Goal: Task Accomplishment & Management: Complete application form

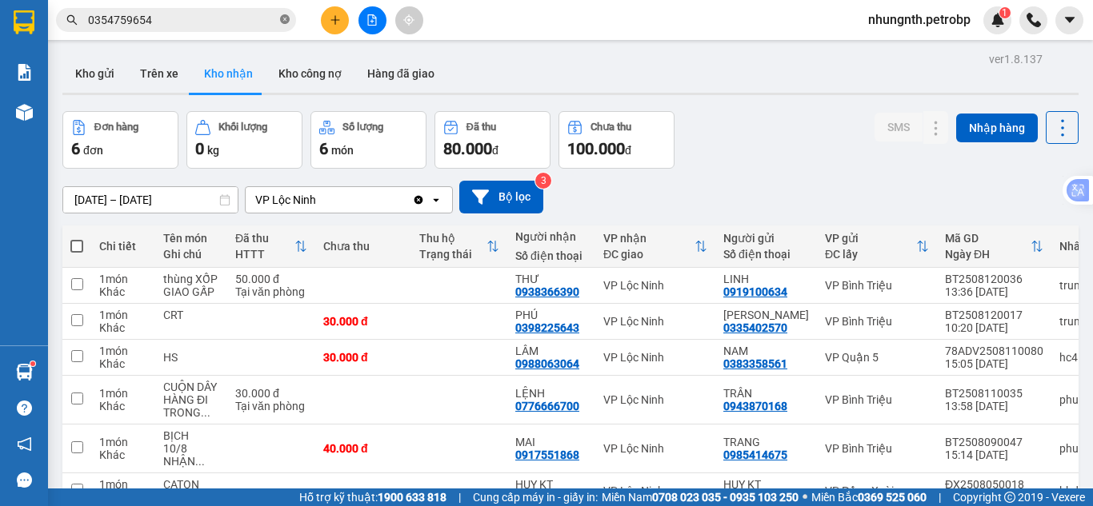
drag, startPoint x: 286, startPoint y: 18, endPoint x: 224, endPoint y: 23, distance: 61.8
click at [284, 18] on icon "close-circle" at bounding box center [285, 19] width 10 height 10
click at [186, 24] on input "text" at bounding box center [182, 20] width 189 height 18
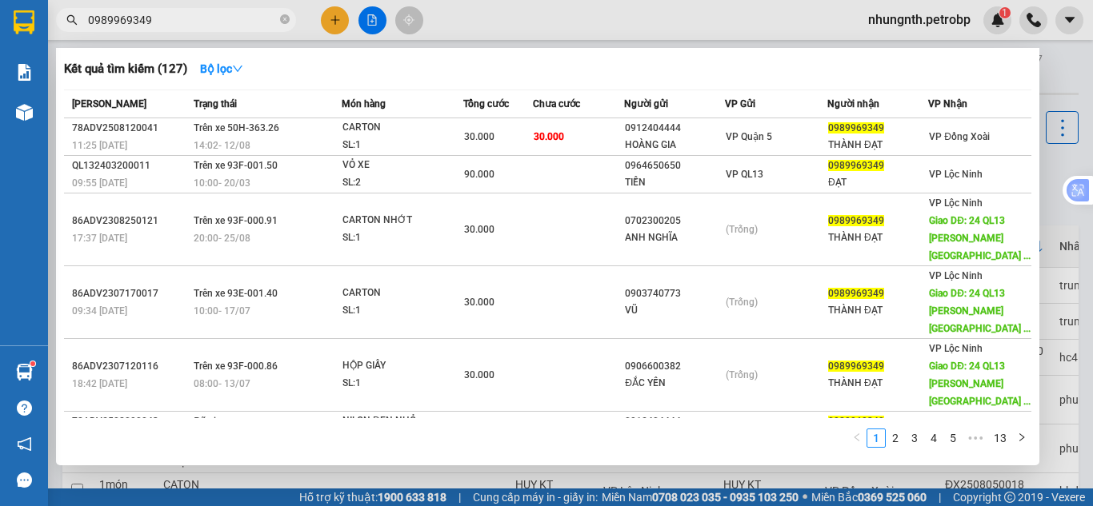
type input "0989969349"
click at [284, 22] on icon "close-circle" at bounding box center [285, 19] width 10 height 10
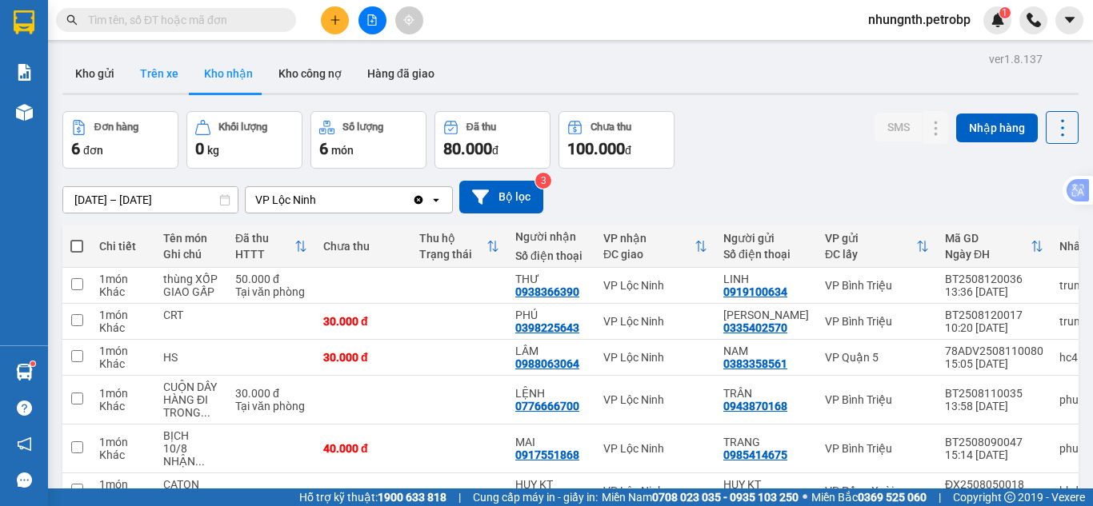
click at [142, 72] on button "Trên xe" at bounding box center [159, 73] width 64 height 38
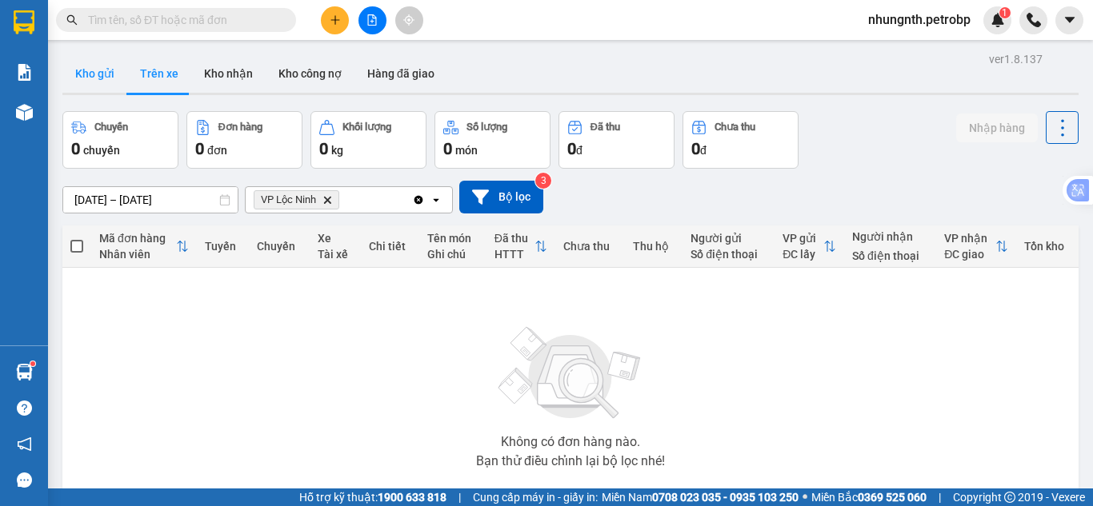
click at [108, 74] on button "Kho gửi" at bounding box center [94, 73] width 65 height 38
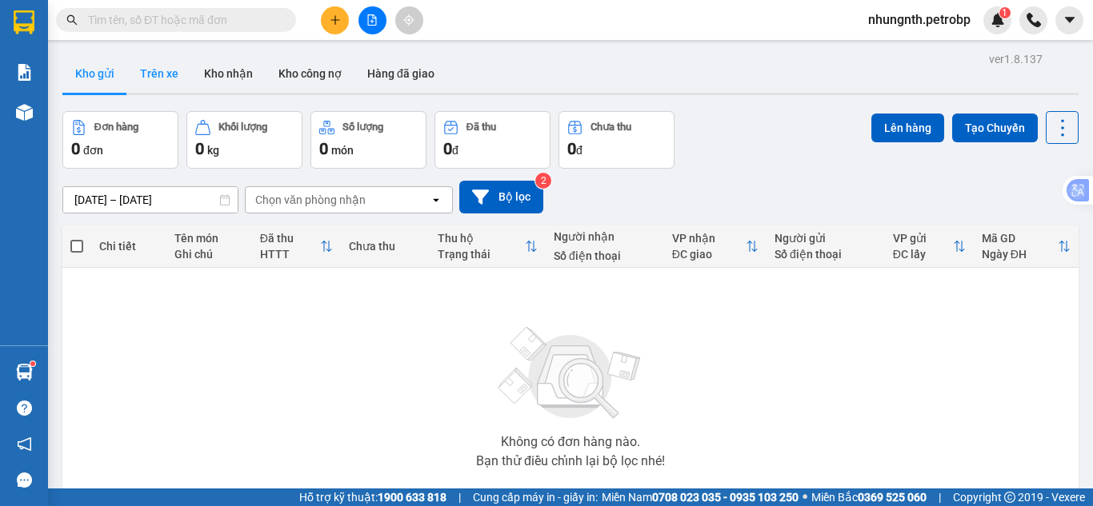
click at [161, 73] on button "Trên xe" at bounding box center [159, 73] width 64 height 38
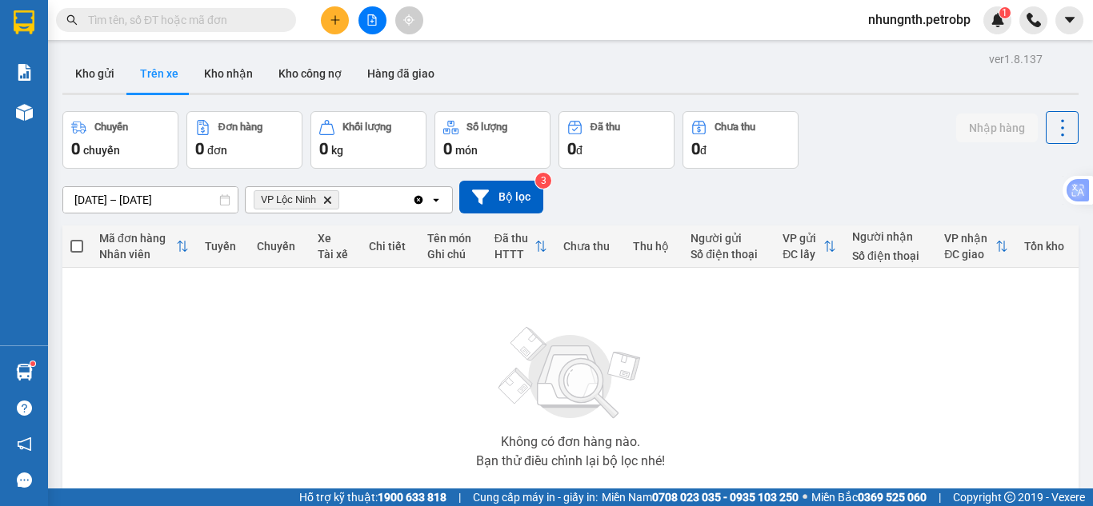
click at [174, 15] on input "text" at bounding box center [182, 20] width 189 height 18
click at [230, 70] on button "Kho nhận" at bounding box center [228, 73] width 74 height 38
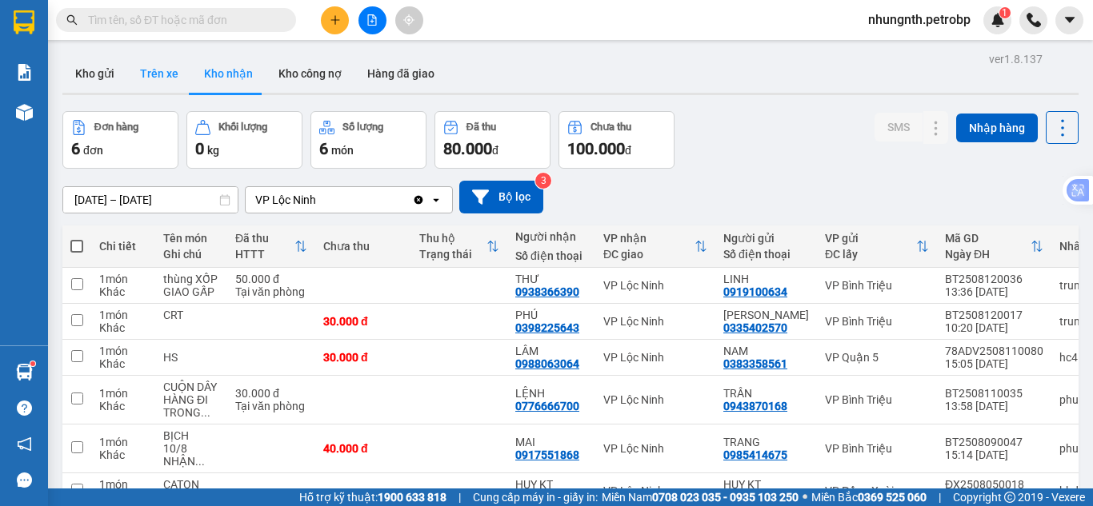
click at [148, 77] on button "Trên xe" at bounding box center [159, 73] width 64 height 38
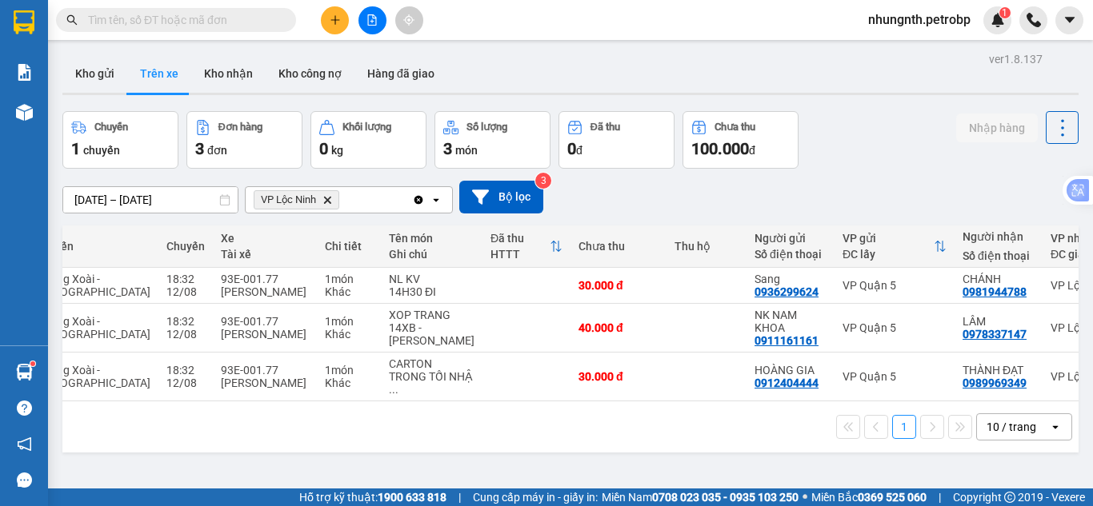
click at [232, 27] on input "text" at bounding box center [182, 20] width 189 height 18
click at [1050, 391] on button at bounding box center [1059, 377] width 22 height 28
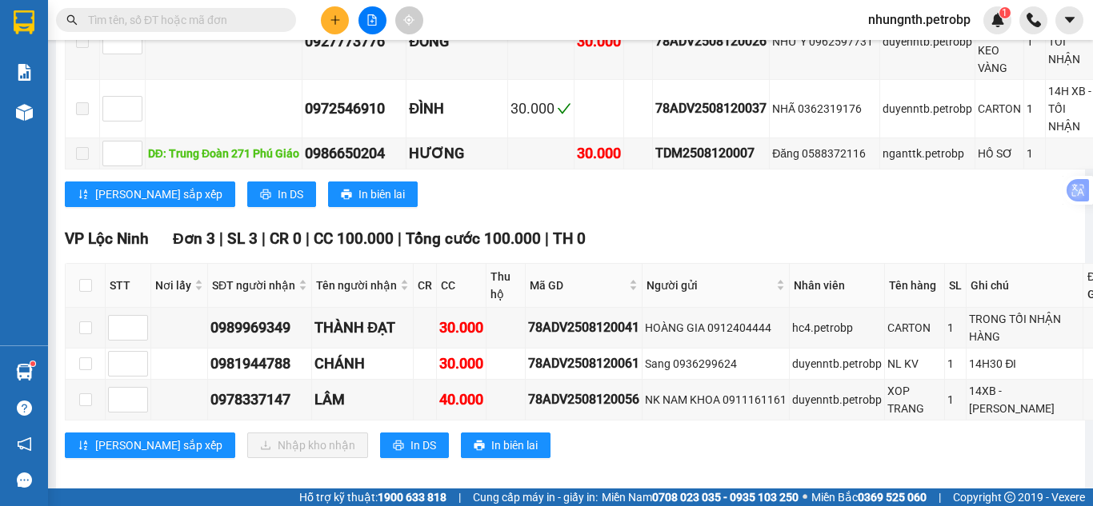
scroll to position [1596, 0]
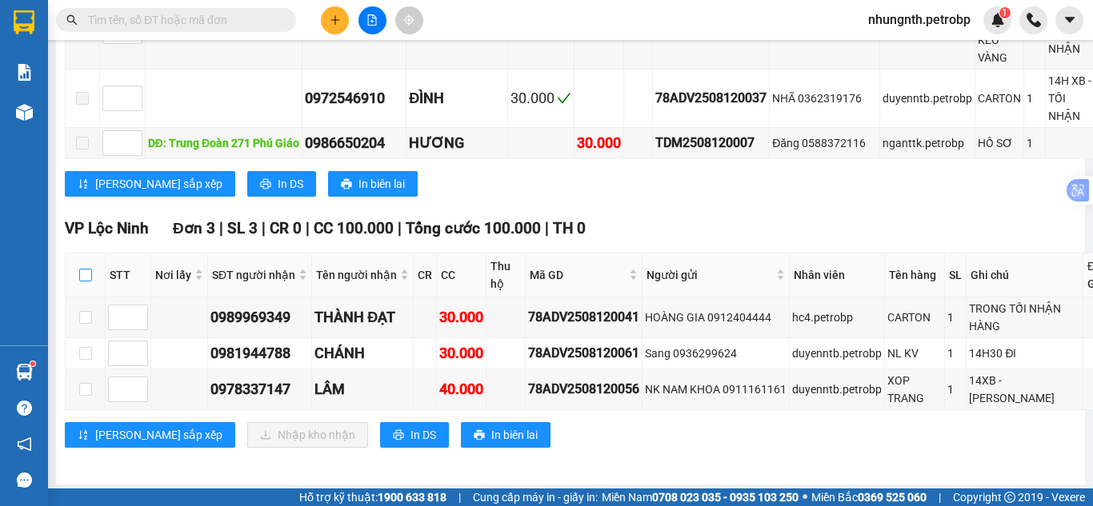
click at [84, 271] on input "checkbox" at bounding box center [85, 275] width 13 height 13
checkbox input "true"
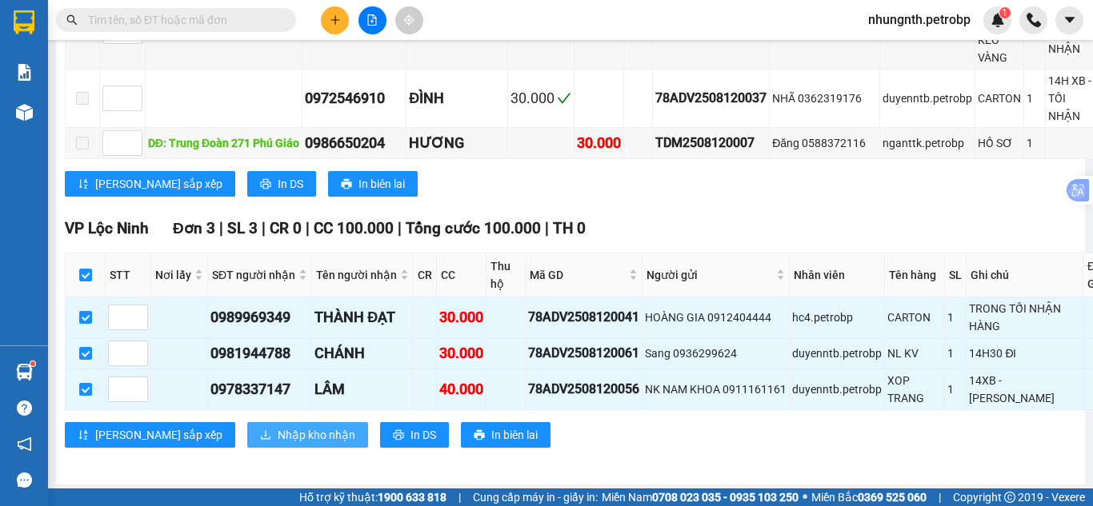
click at [278, 434] on span "Nhập kho nhận" at bounding box center [317, 435] width 78 height 18
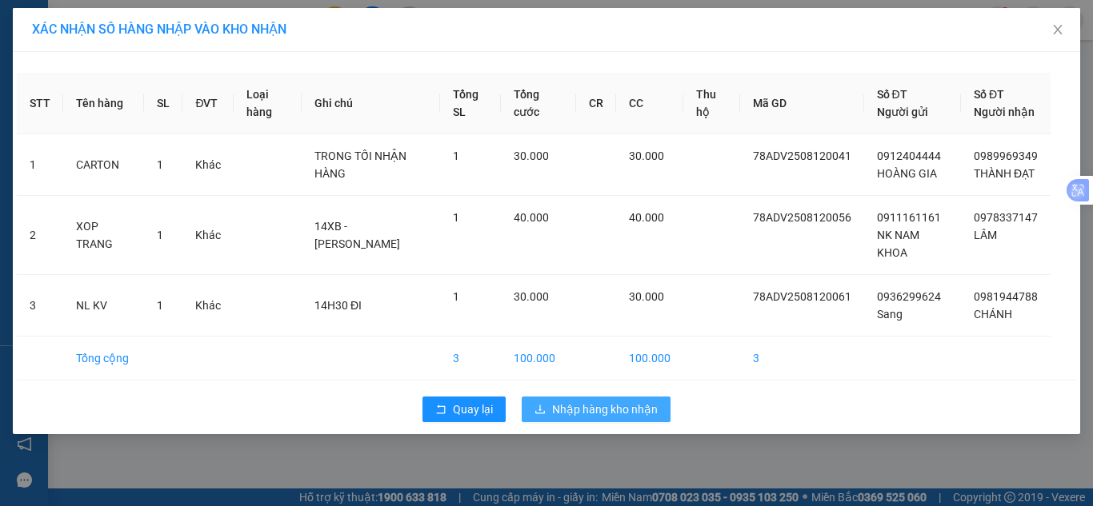
click at [644, 418] on span "Nhập hàng kho nhận" at bounding box center [605, 410] width 106 height 18
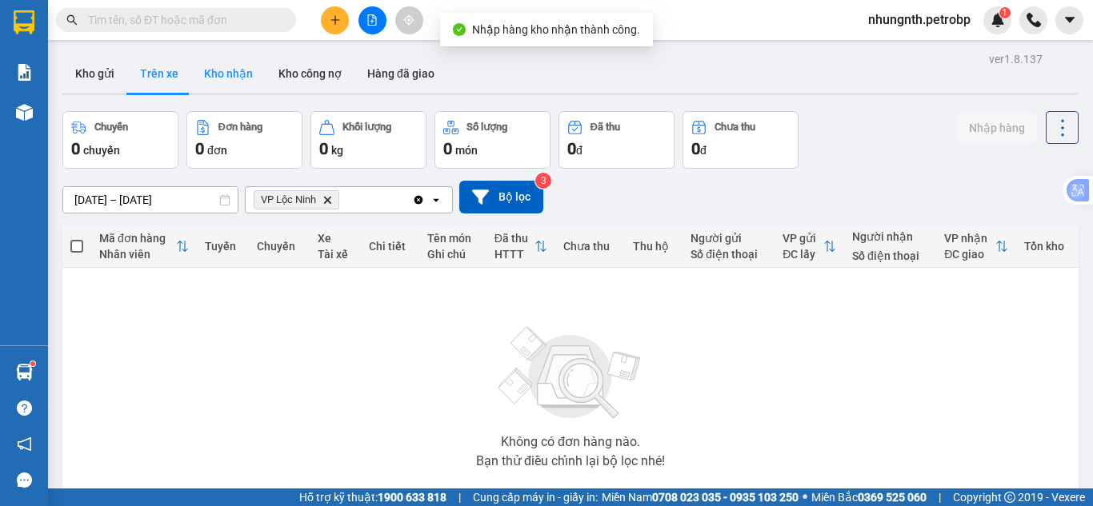
click at [228, 73] on button "Kho nhận" at bounding box center [228, 73] width 74 height 38
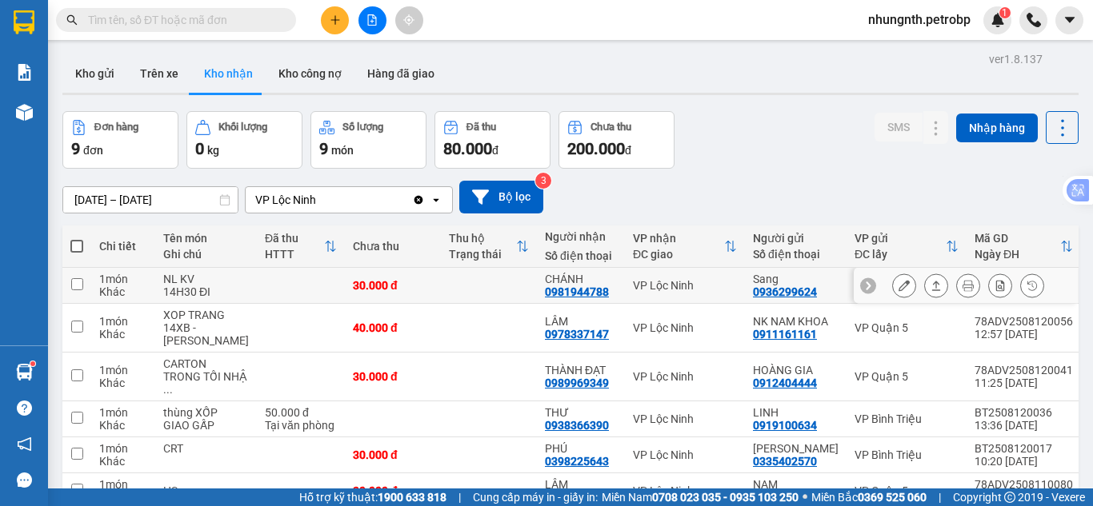
scroll to position [80, 0]
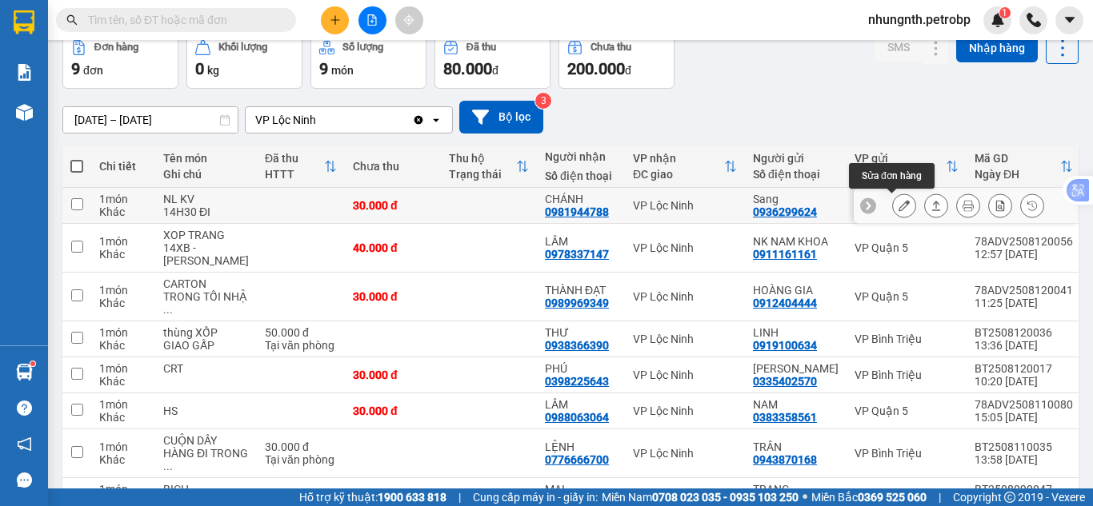
click at [898, 205] on icon at bounding box center [903, 205] width 11 height 11
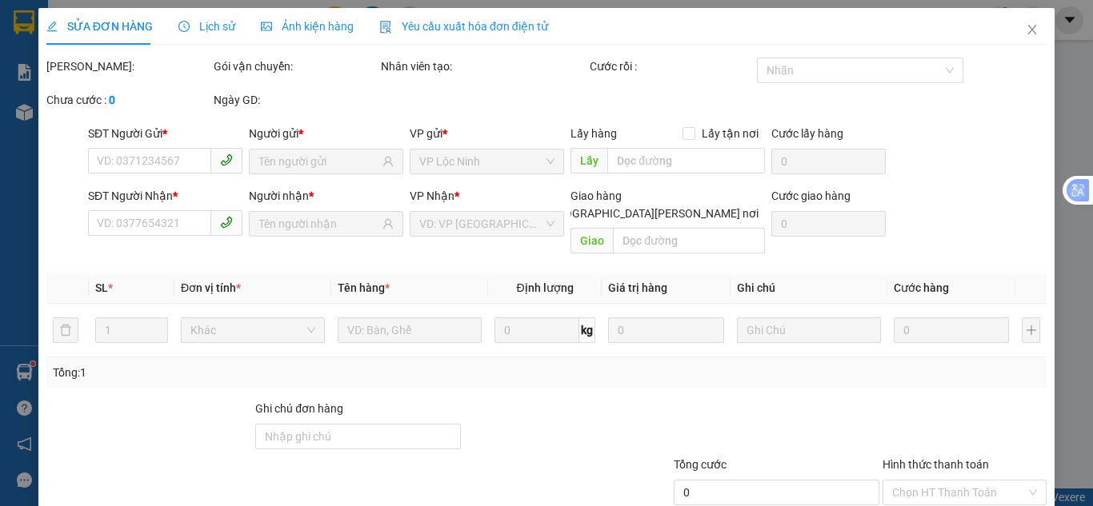
type input "0936299624"
type input "Sang"
type input "0981944788"
type input "CHÁNH"
type input "30.000"
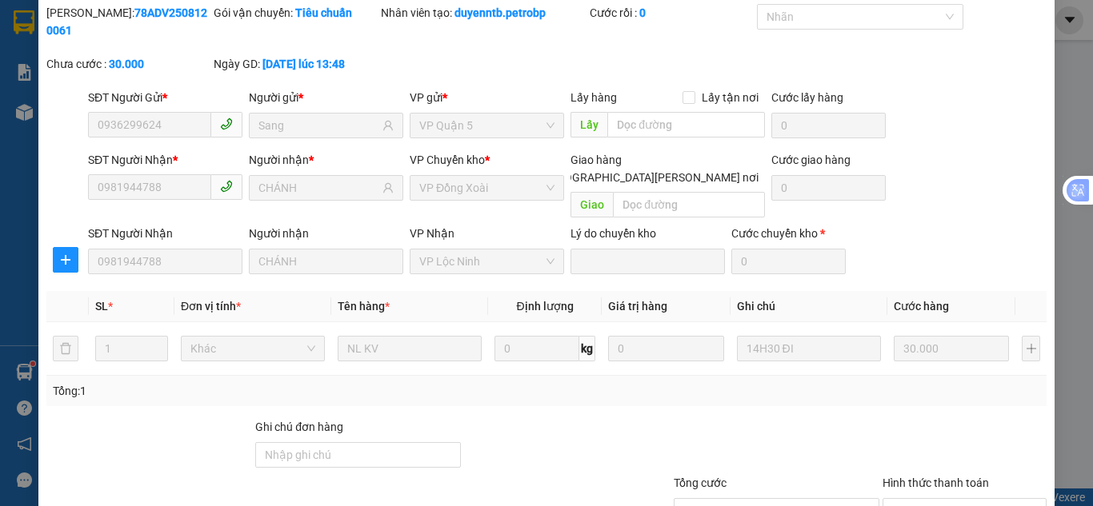
scroll to position [143, 0]
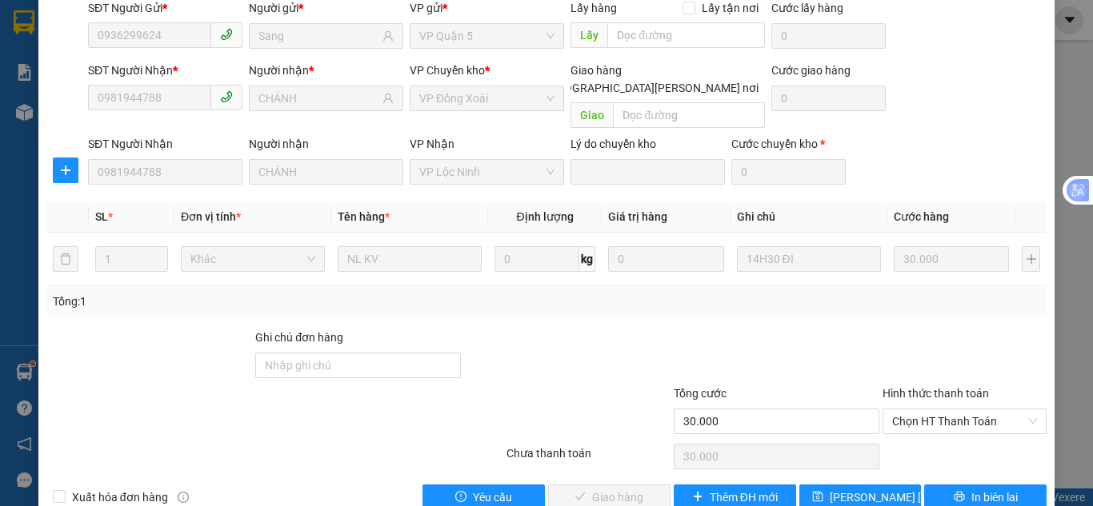
click at [904, 410] on span "Chọn HT Thanh Toán" at bounding box center [964, 422] width 145 height 24
click at [902, 423] on div "Tại văn phòng" at bounding box center [954, 419] width 143 height 18
type input "0"
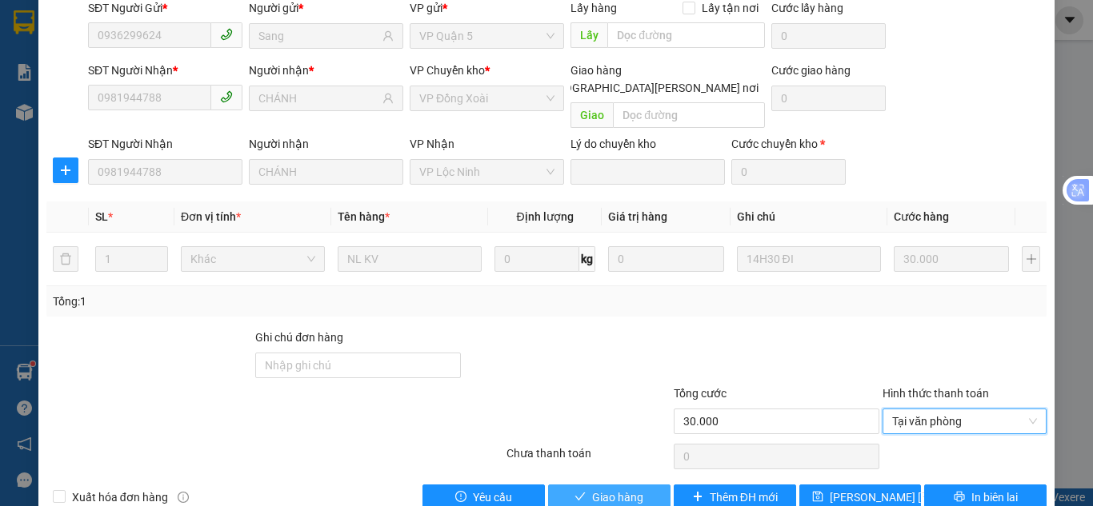
click at [618, 489] on span "Giao hàng" at bounding box center [617, 498] width 51 height 18
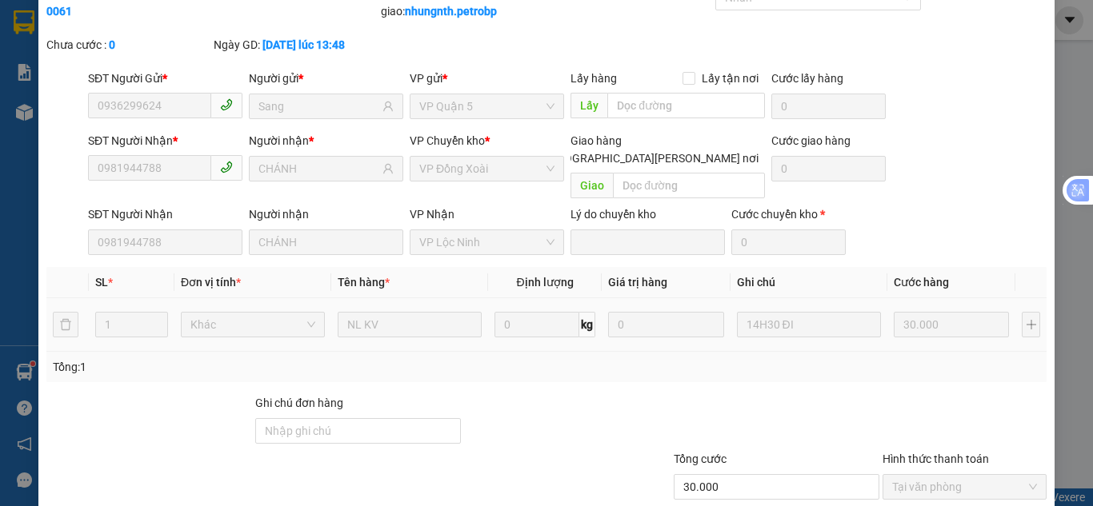
scroll to position [0, 0]
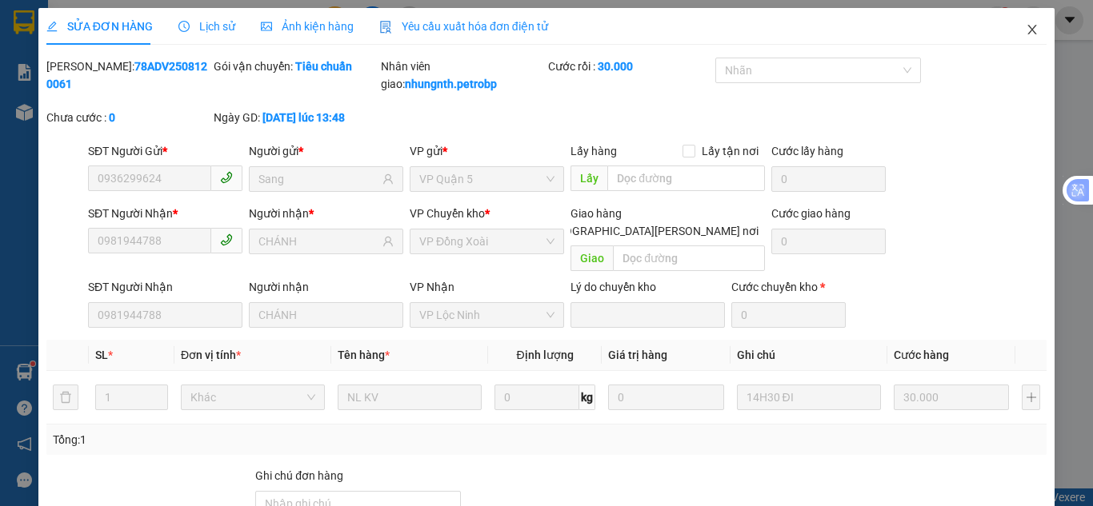
click at [1026, 34] on icon "close" at bounding box center [1032, 29] width 13 height 13
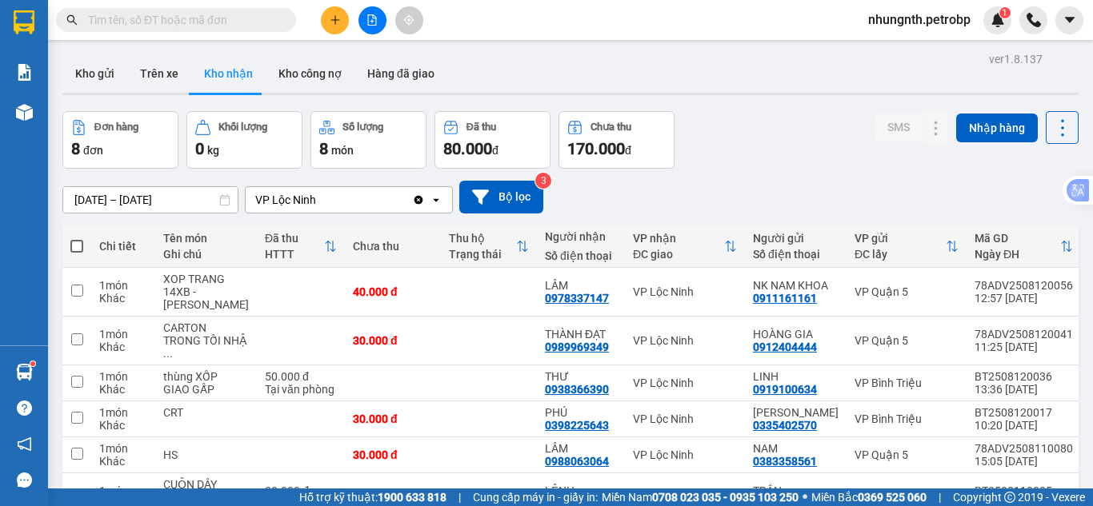
click at [275, 21] on input "text" at bounding box center [182, 20] width 189 height 18
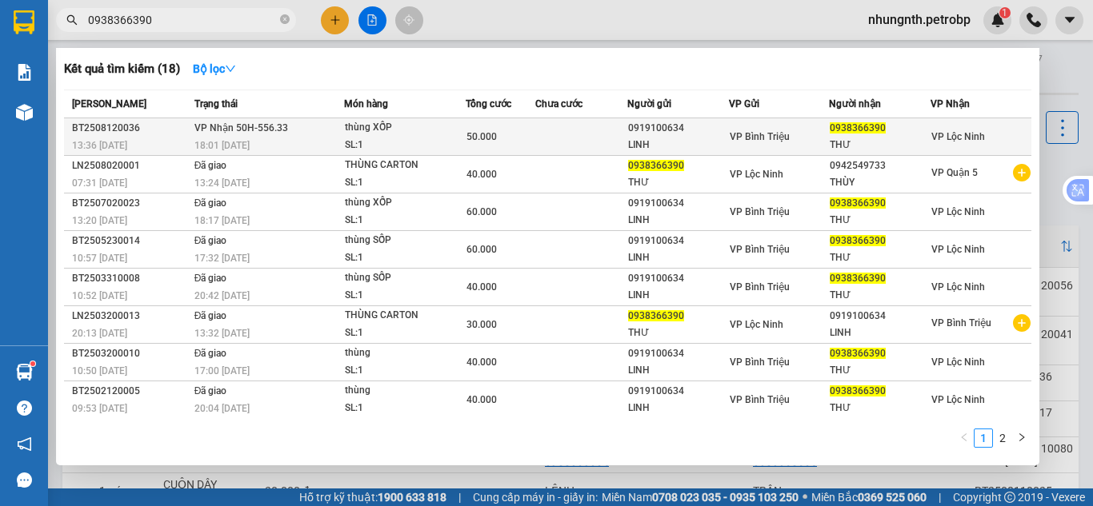
type input "0938366390"
click at [516, 149] on td "50.000" at bounding box center [501, 137] width 70 height 38
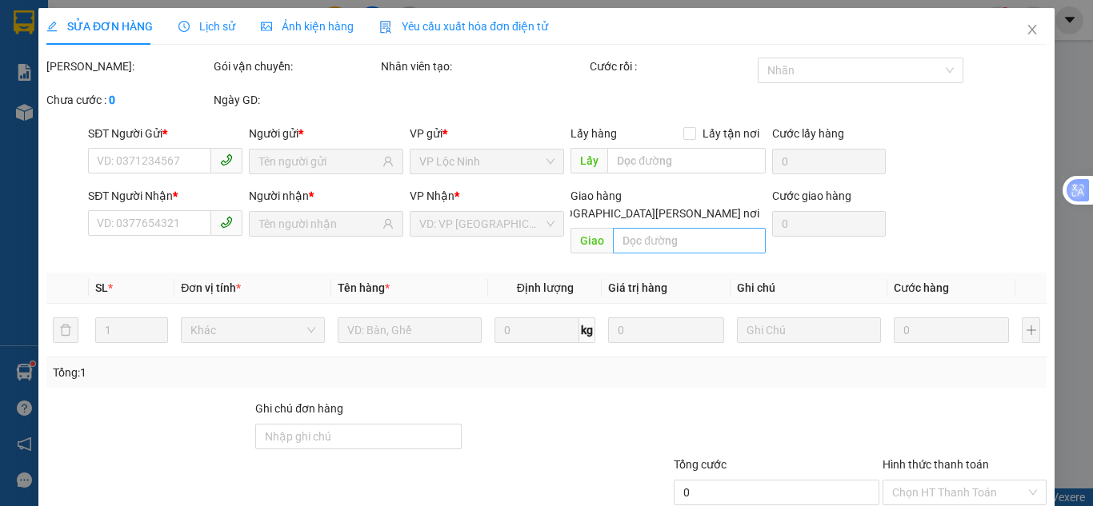
type input "0919100634"
type input "LINH"
type input "0938366390"
type input "THƯ"
type input "50.000"
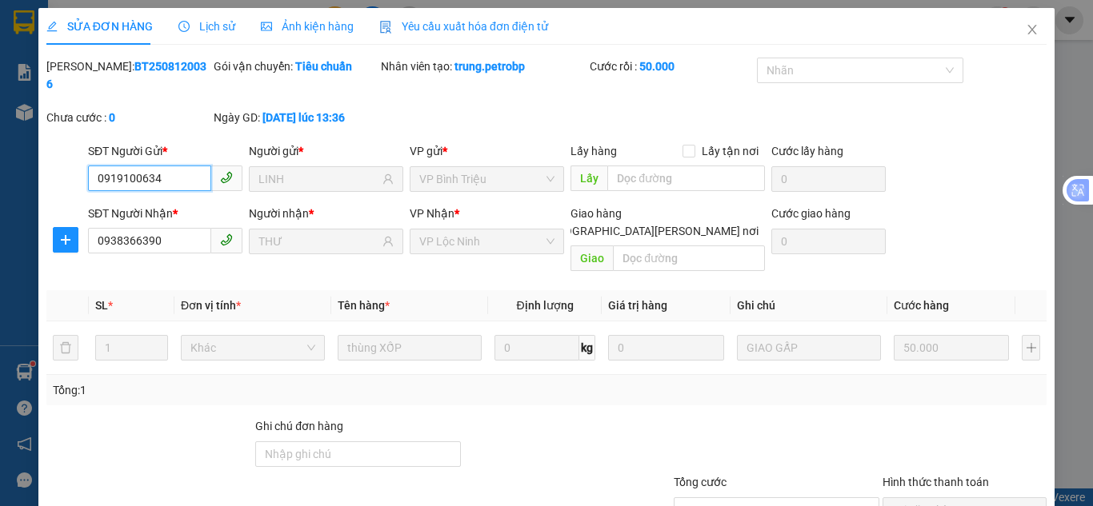
scroll to position [89, 0]
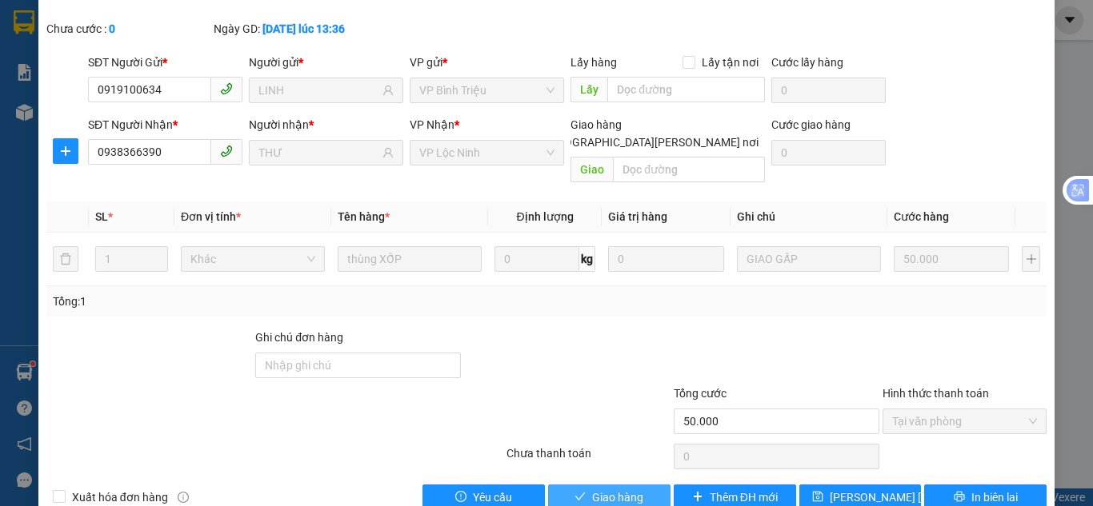
click at [641, 485] on button "Giao hàng" at bounding box center [609, 498] width 122 height 26
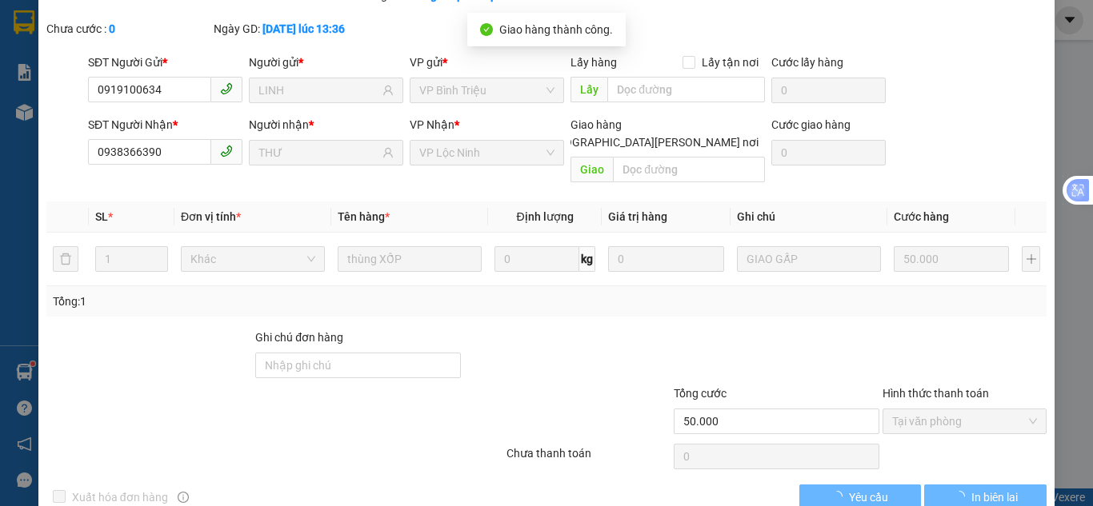
scroll to position [0, 0]
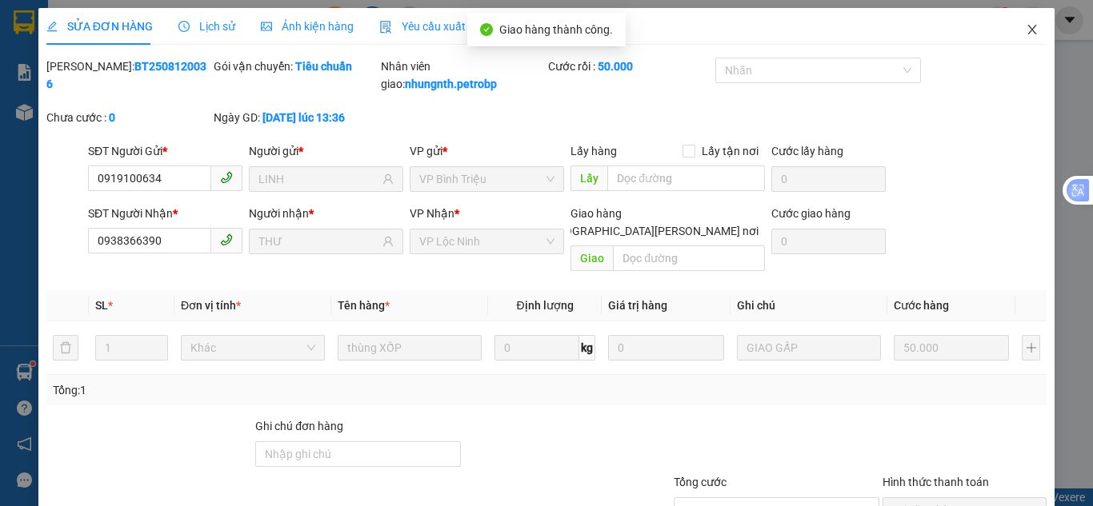
click at [1026, 34] on icon "close" at bounding box center [1032, 29] width 13 height 13
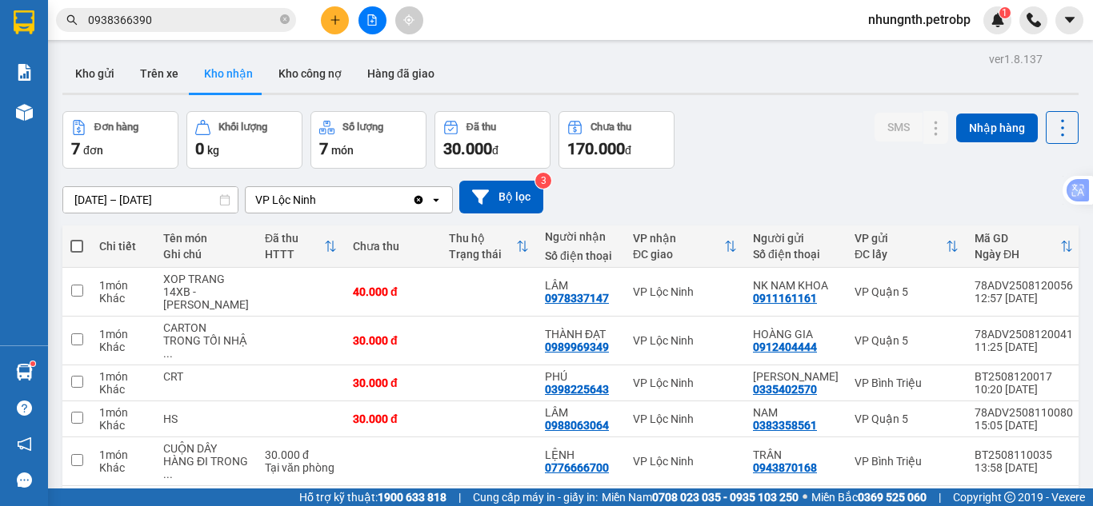
drag, startPoint x: 158, startPoint y: 72, endPoint x: 375, endPoint y: 177, distance: 240.8
click at [158, 71] on button "Trên xe" at bounding box center [159, 73] width 64 height 38
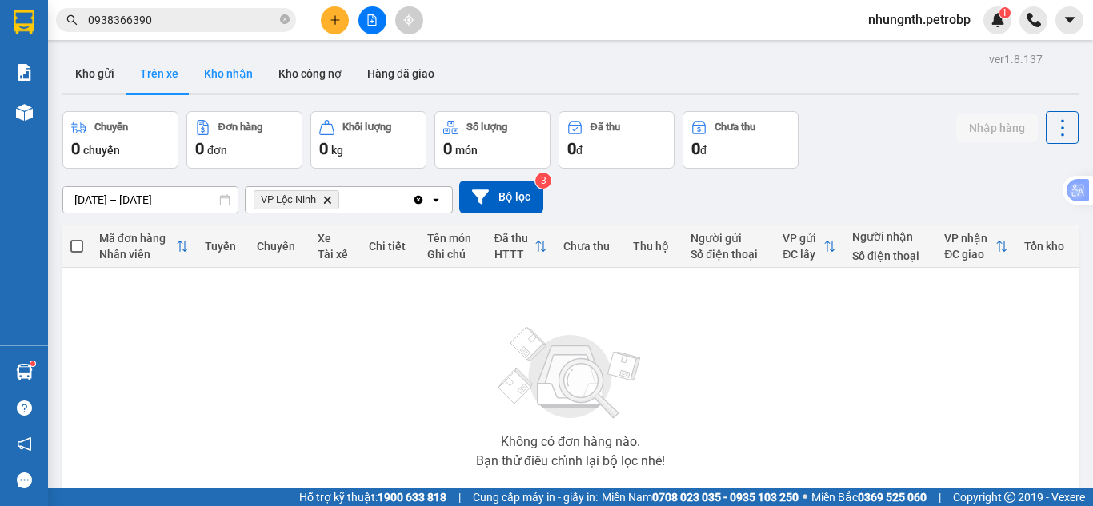
click at [235, 78] on button "Kho nhận" at bounding box center [228, 73] width 74 height 38
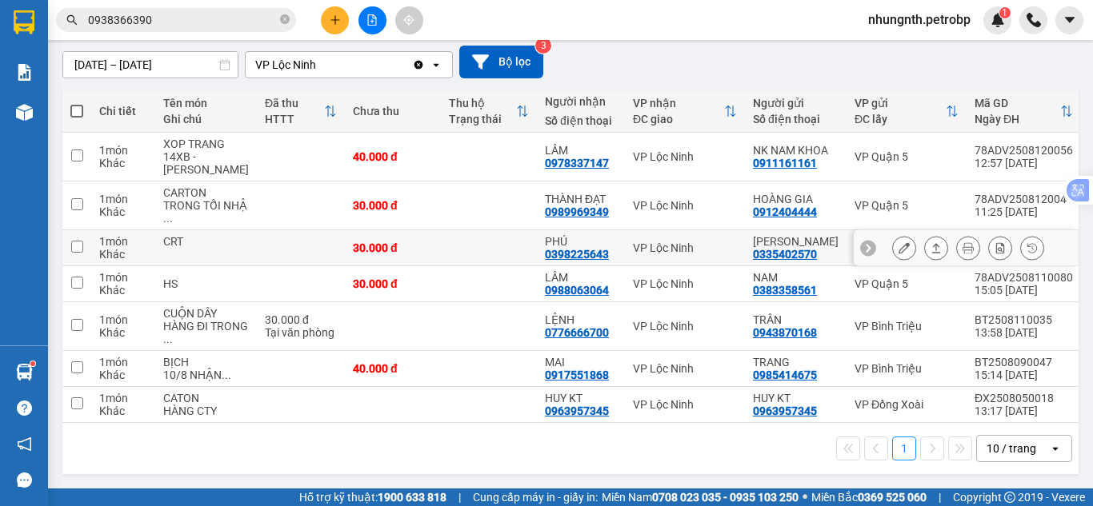
scroll to position [160, 0]
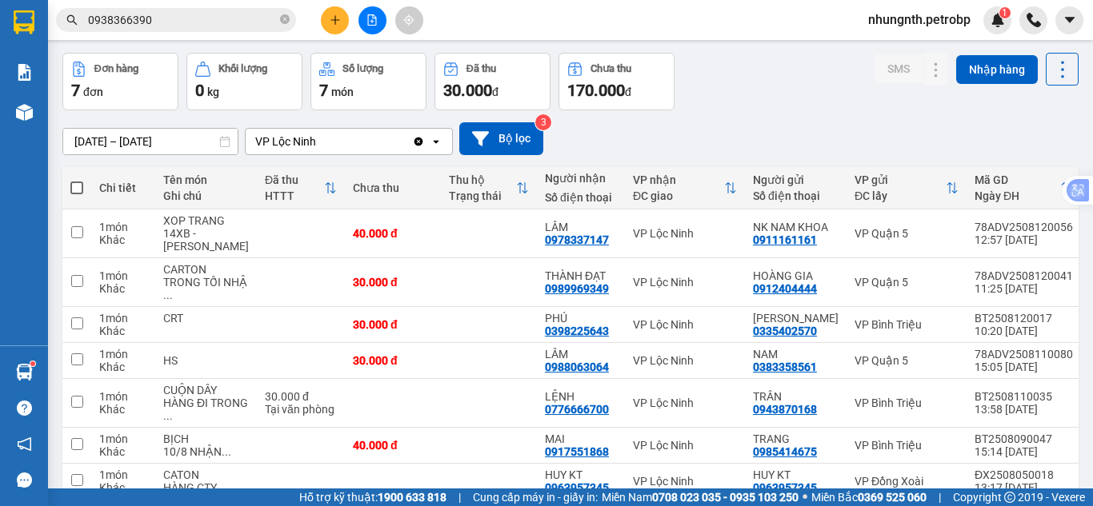
scroll to position [0, 0]
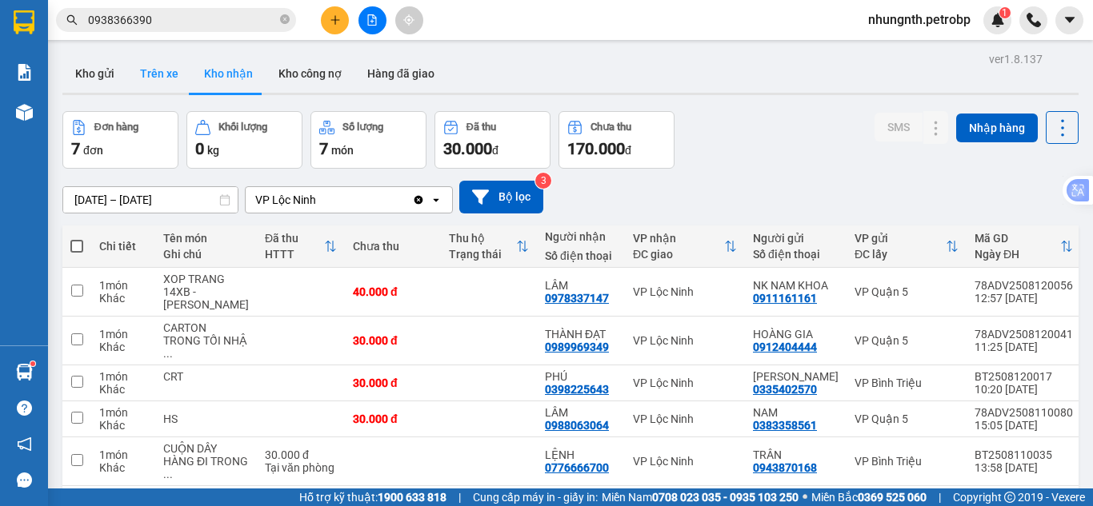
click at [162, 82] on button "Trên xe" at bounding box center [159, 73] width 64 height 38
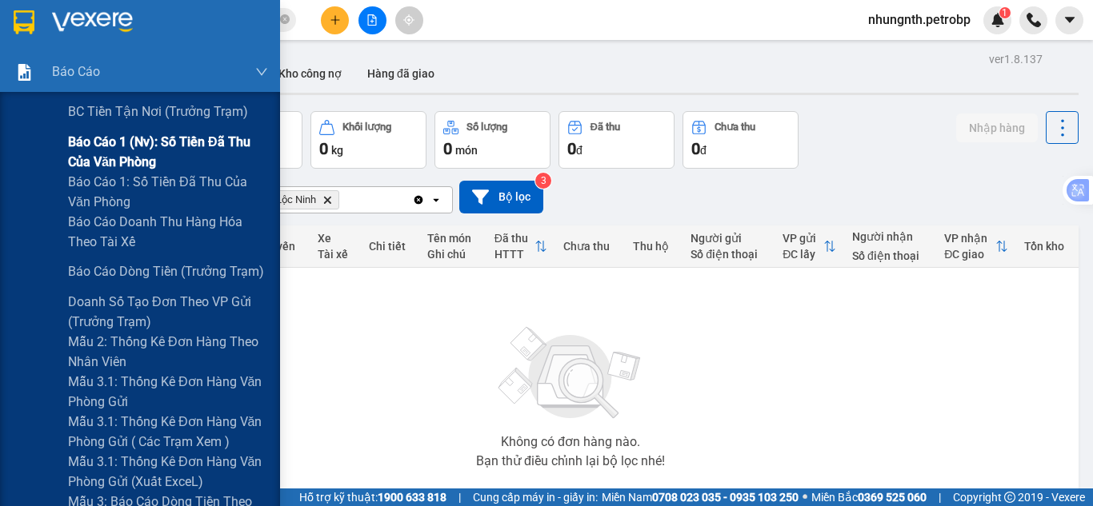
click at [97, 134] on span "Báo cáo 1 (nv): Số tiền đã thu của văn phòng" at bounding box center [168, 152] width 200 height 40
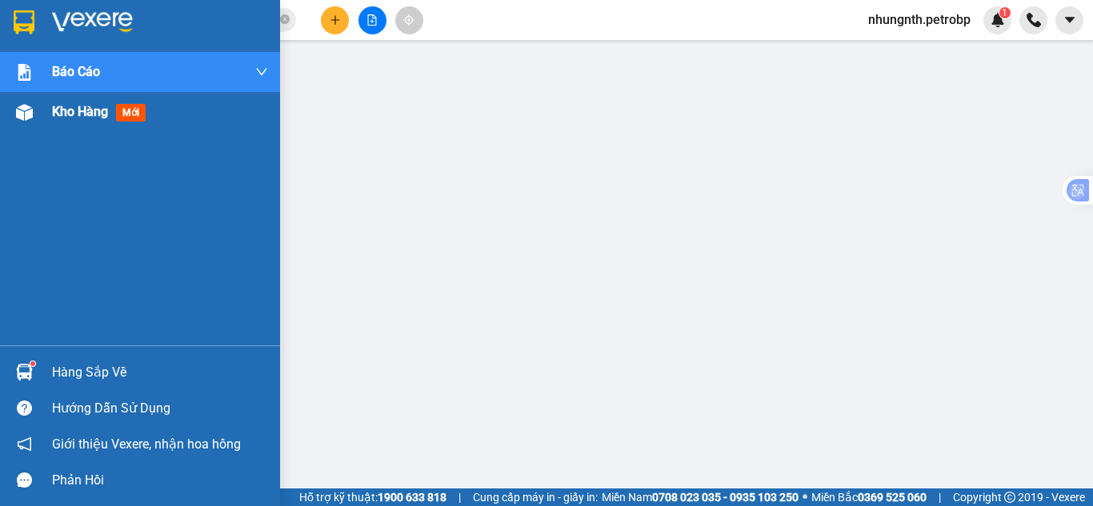
click at [56, 110] on span "Kho hàng" at bounding box center [80, 111] width 56 height 15
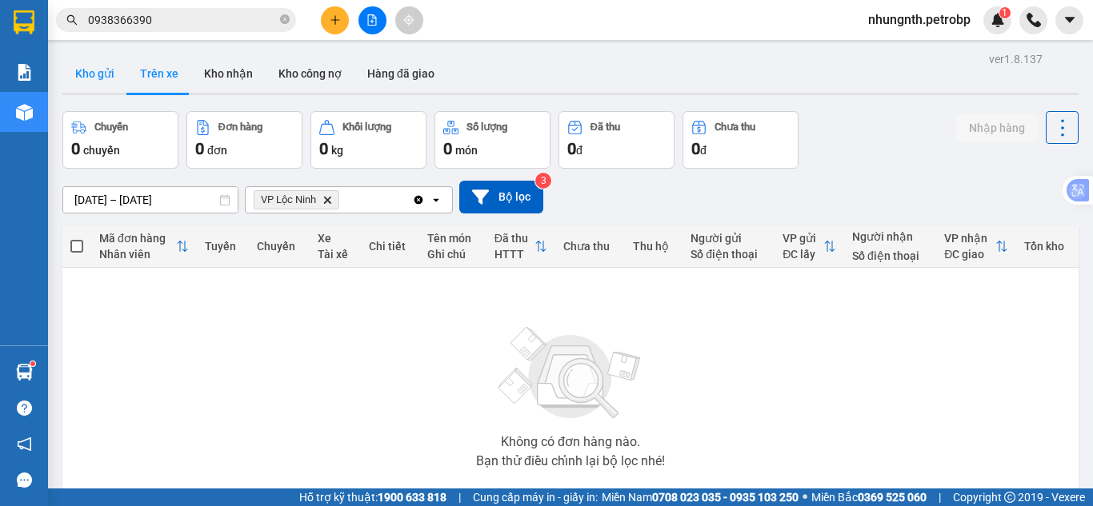
click at [99, 76] on button "Kho gửi" at bounding box center [94, 73] width 65 height 38
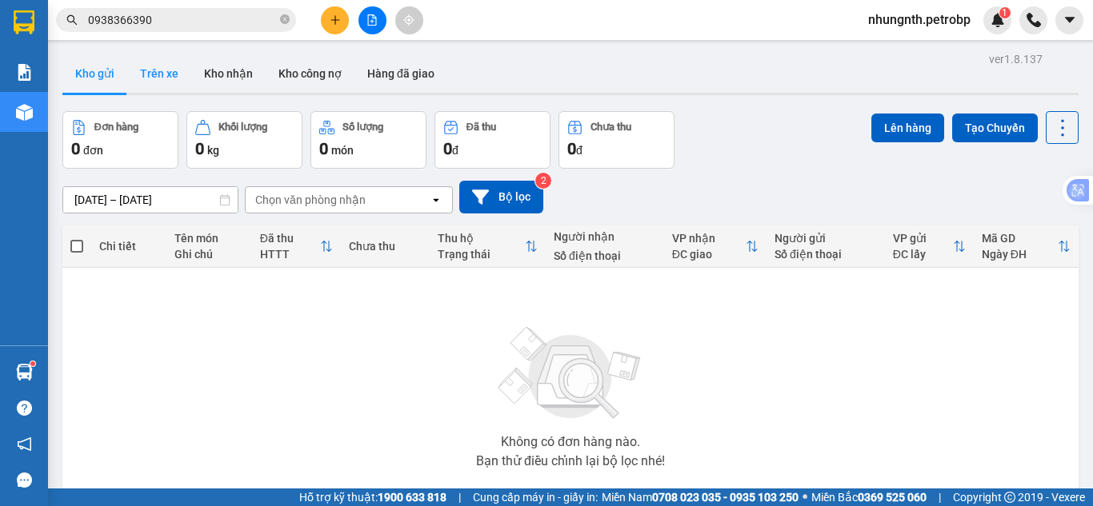
click at [166, 77] on button "Trên xe" at bounding box center [159, 73] width 64 height 38
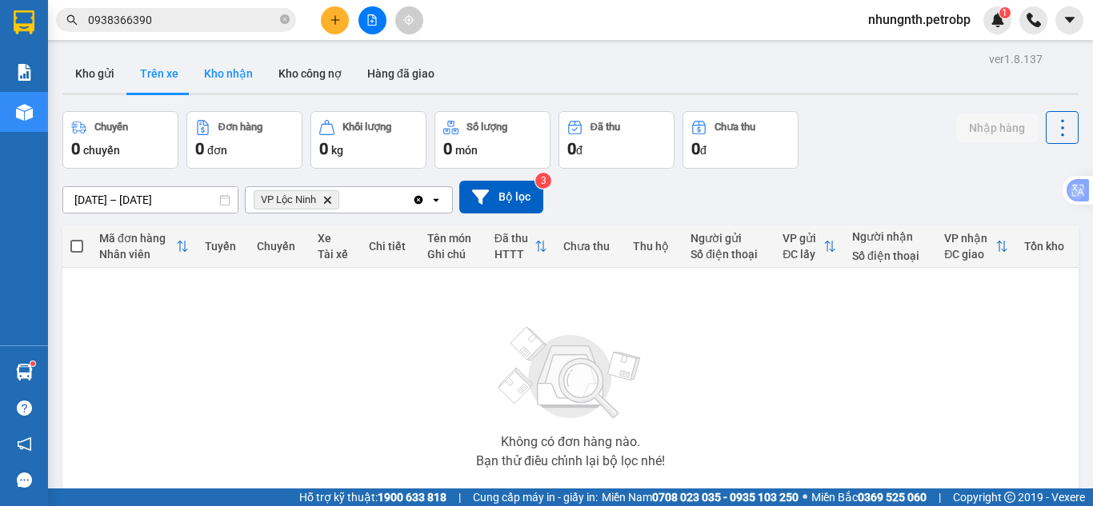
click at [240, 69] on button "Kho nhận" at bounding box center [228, 73] width 74 height 38
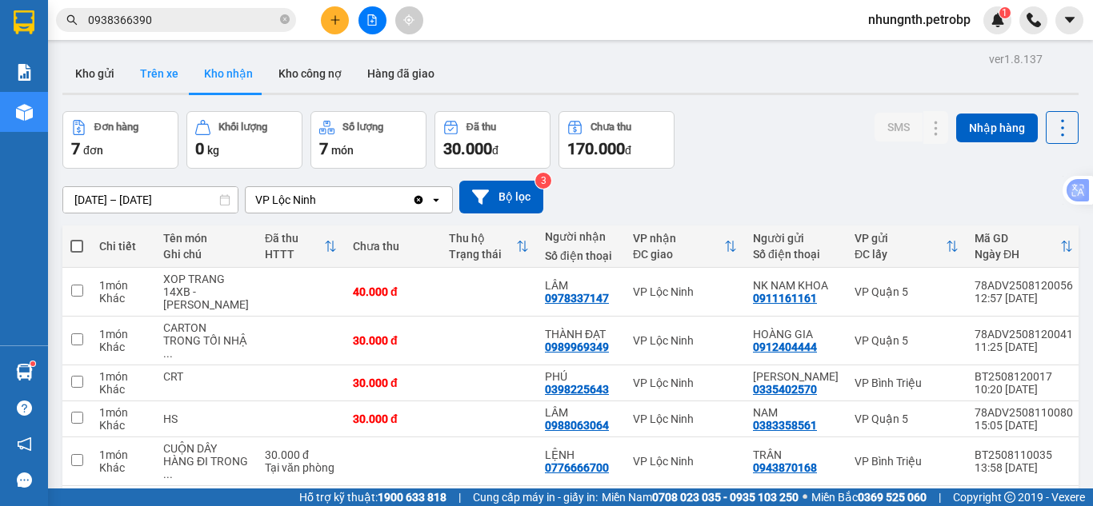
click at [154, 70] on button "Trên xe" at bounding box center [159, 73] width 64 height 38
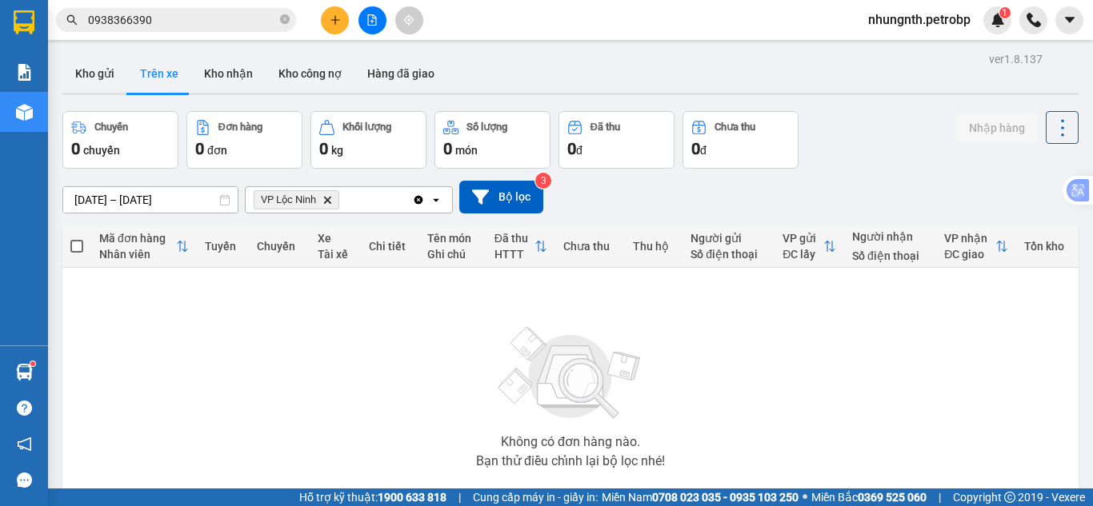
click at [934, 18] on span "nhungnth.petrobp" at bounding box center [919, 20] width 128 height 20
click at [921, 48] on span "Đăng xuất" at bounding box center [925, 50] width 98 height 18
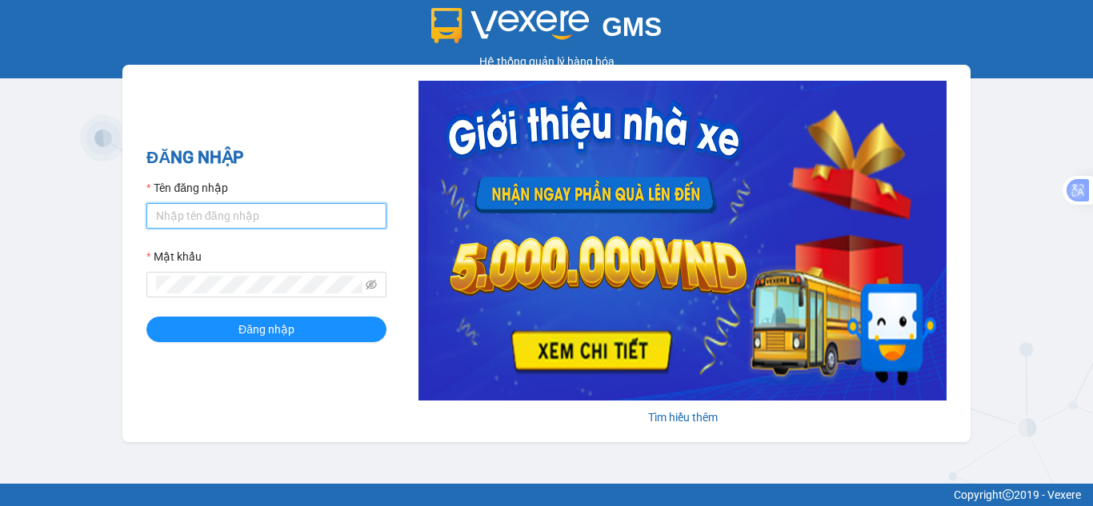
click at [275, 224] on input "Tên đăng nhập" at bounding box center [266, 216] width 240 height 26
type input "hanvng.petrobp"
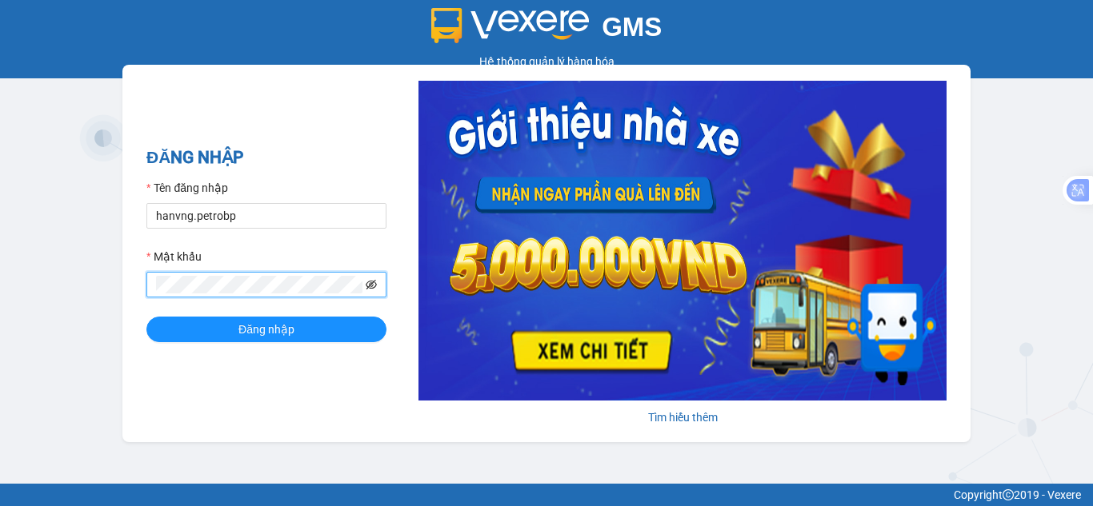
click at [370, 286] on icon "eye-invisible" at bounding box center [371, 284] width 11 height 11
click at [146, 317] on button "Đăng nhập" at bounding box center [266, 330] width 240 height 26
